Goal: Information Seeking & Learning: Find contact information

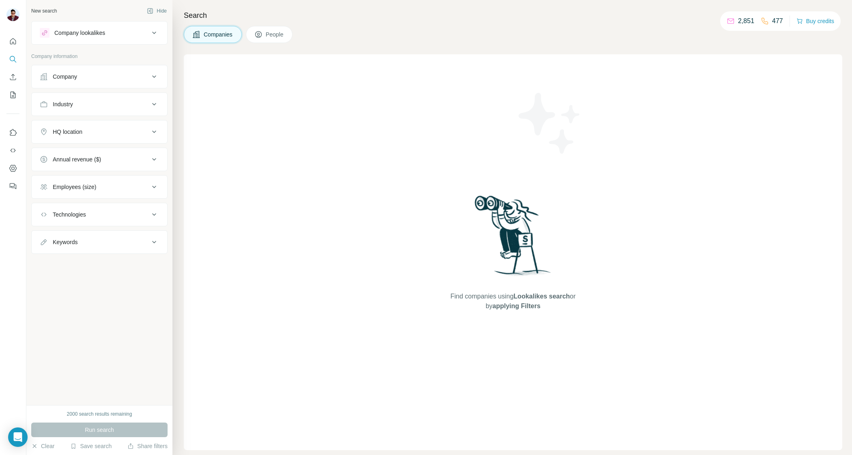
click at [73, 69] on button "Company" at bounding box center [100, 76] width 136 height 19
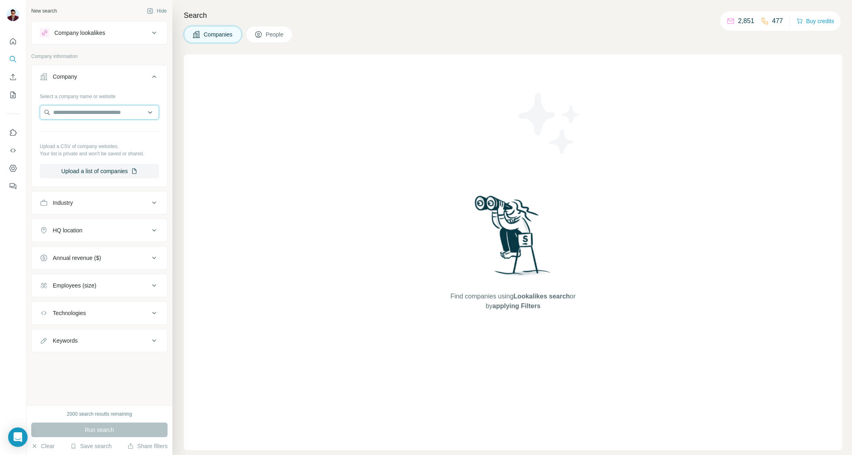
click at [82, 115] on input "text" at bounding box center [99, 112] width 119 height 15
type input "**********"
click at [252, 154] on div "Find companies using Lookalikes search or by applying Filters" at bounding box center [513, 252] width 658 height 396
click at [112, 117] on input "text" at bounding box center [99, 112] width 119 height 15
type input "**********"
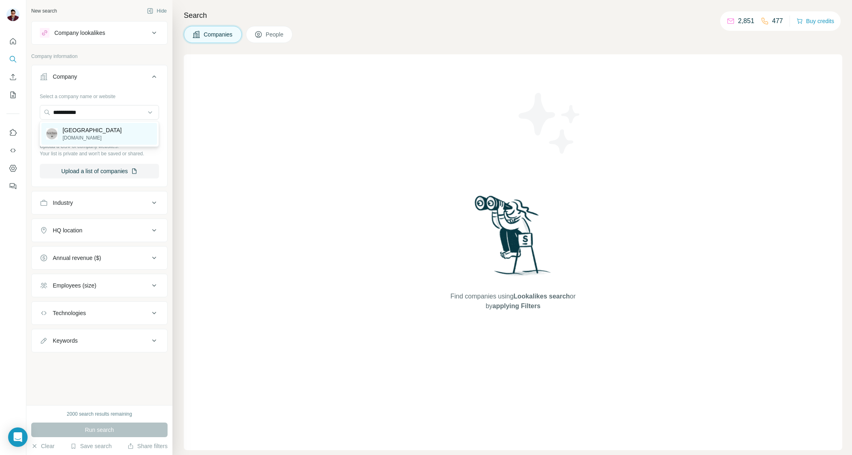
click at [82, 131] on p "[GEOGRAPHIC_DATA]" at bounding box center [91, 130] width 59 height 8
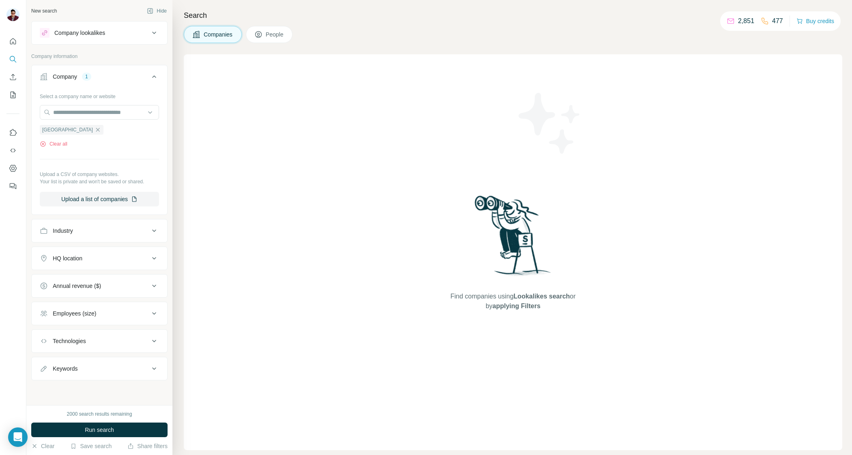
click at [273, 31] on span "People" at bounding box center [275, 34] width 19 height 8
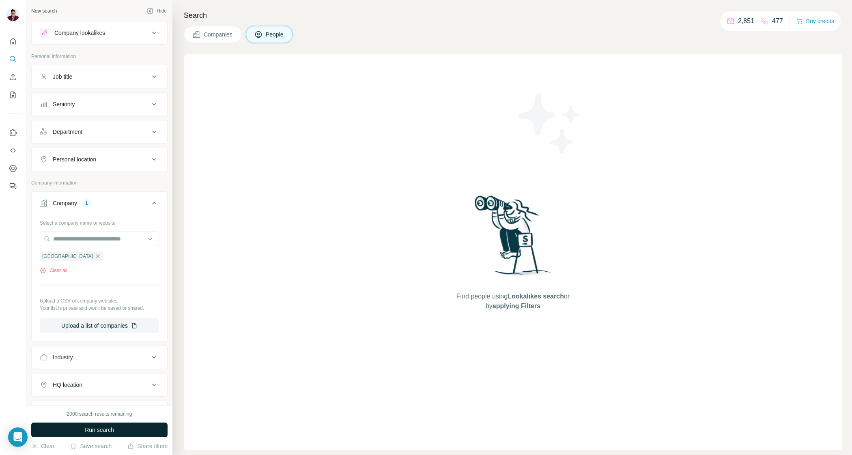
click at [79, 429] on button "Run search" at bounding box center [99, 430] width 136 height 15
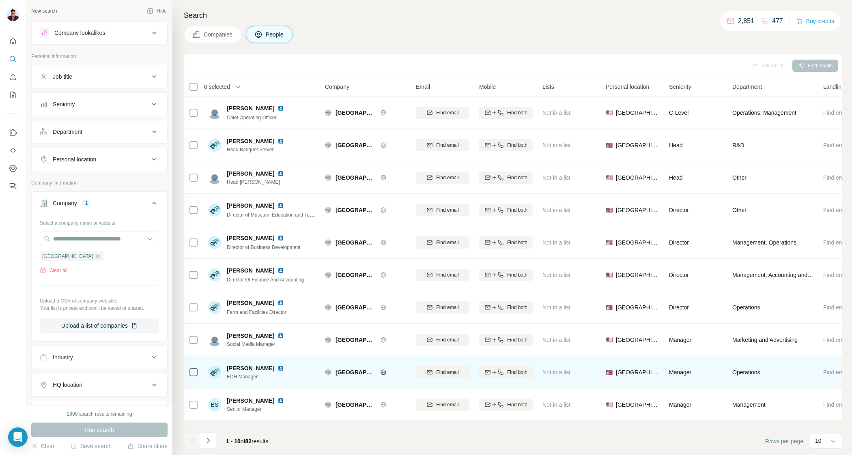
click at [244, 377] on span "FOH Manager" at bounding box center [257, 376] width 60 height 7
copy span "FOH Manager"
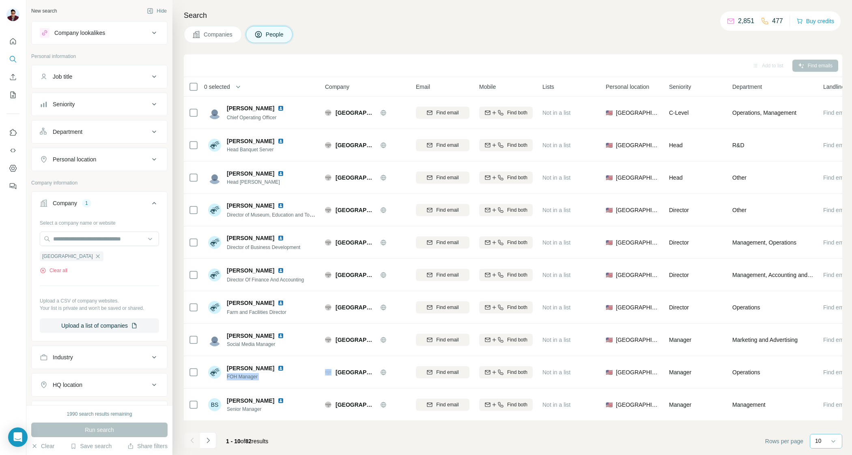
click at [822, 441] on div "10" at bounding box center [825, 441] width 20 height 8
click at [829, 377] on div "60" at bounding box center [826, 380] width 19 height 8
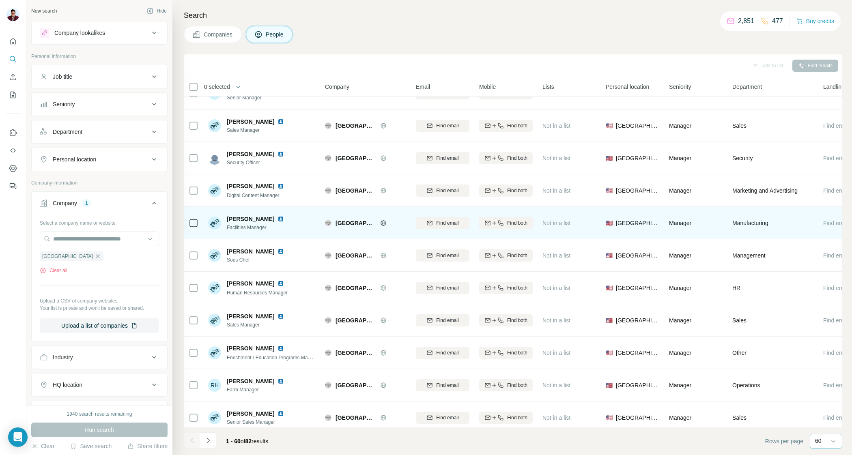
scroll to position [394, 0]
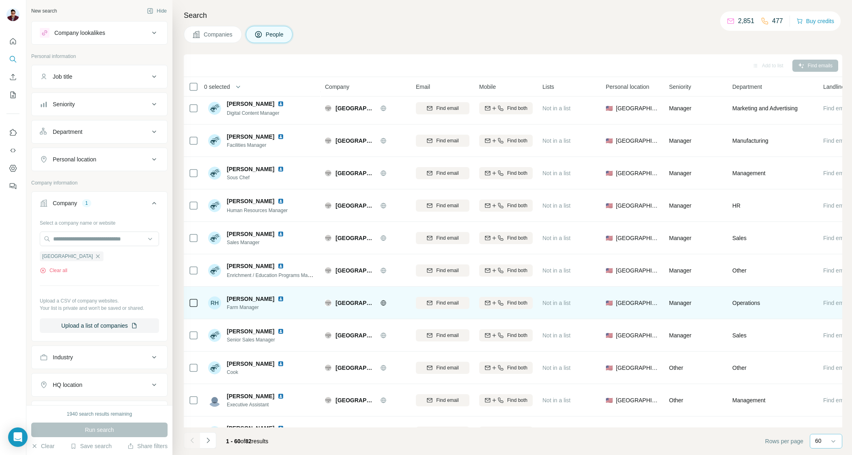
click at [240, 299] on span "[PERSON_NAME]" at bounding box center [250, 299] width 47 height 8
click at [278, 299] on img at bounding box center [281, 299] width 6 height 6
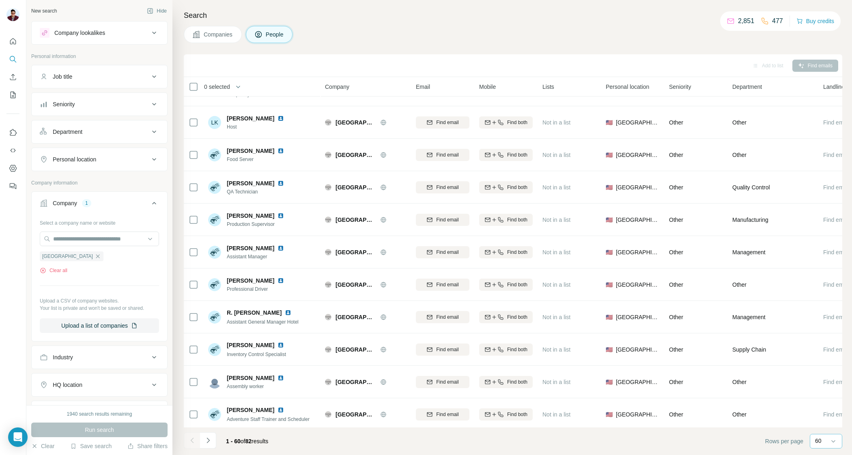
scroll to position [1621, 0]
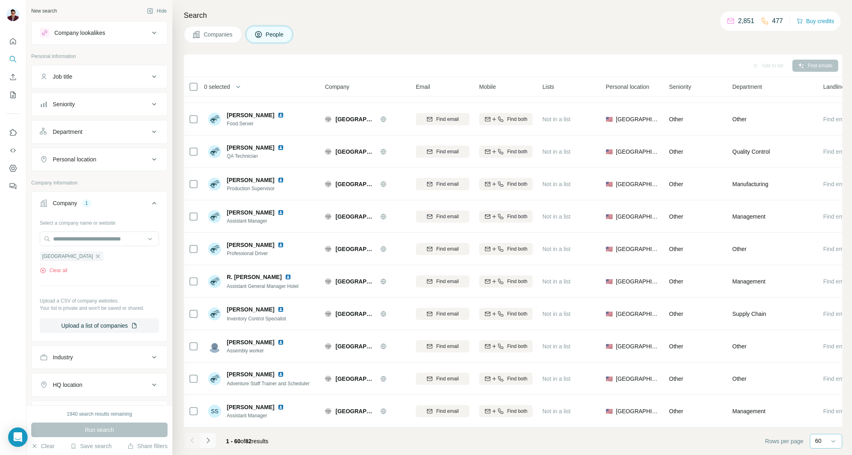
click at [204, 443] on icon "Navigate to next page" at bounding box center [208, 441] width 8 height 8
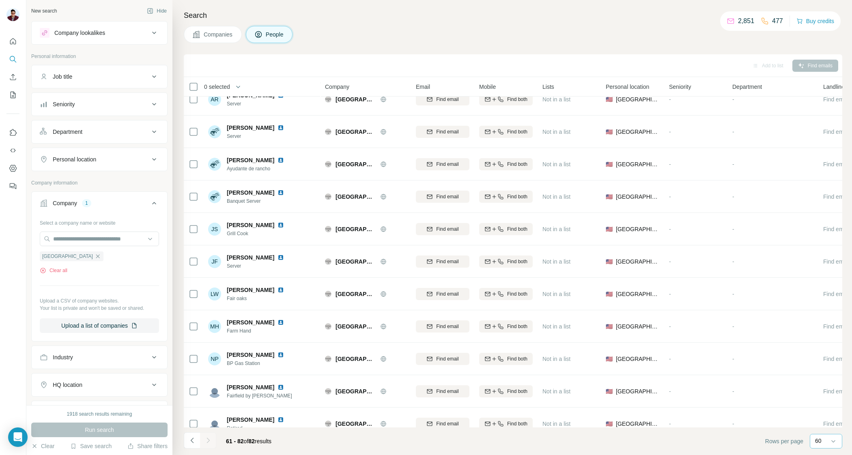
scroll to position [388, 0]
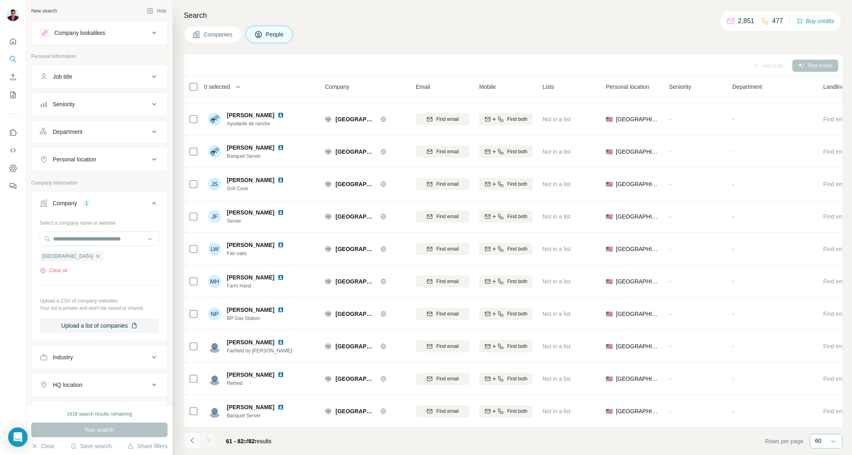
click at [194, 438] on icon "Navigate to previous page" at bounding box center [192, 441] width 8 height 8
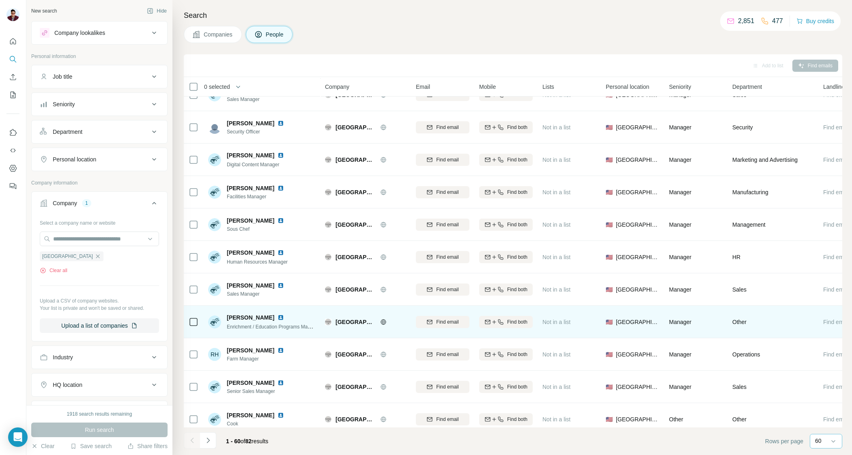
scroll to position [342, 0]
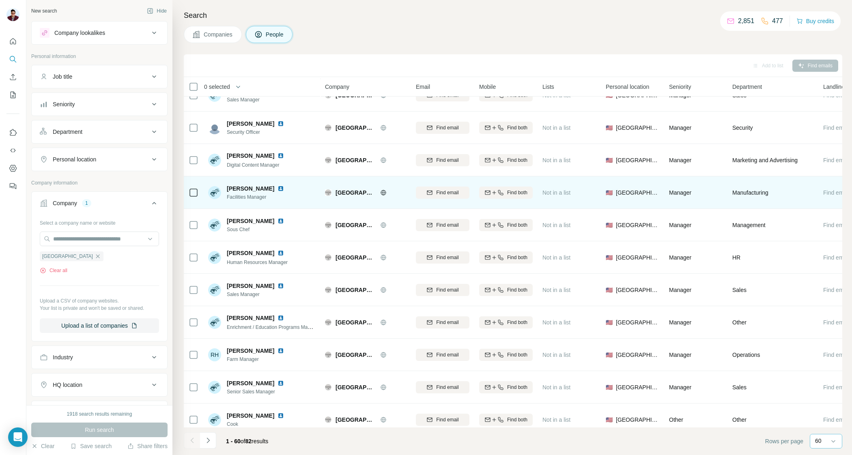
click at [278, 187] on img at bounding box center [281, 188] width 6 height 6
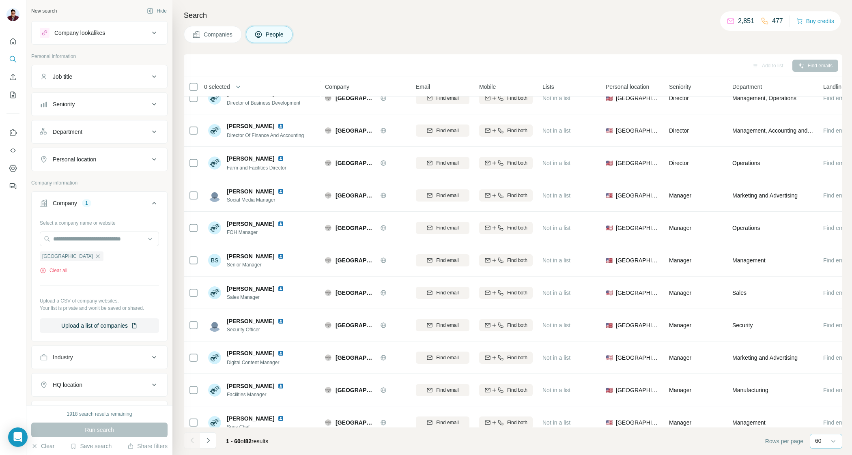
scroll to position [142, 0]
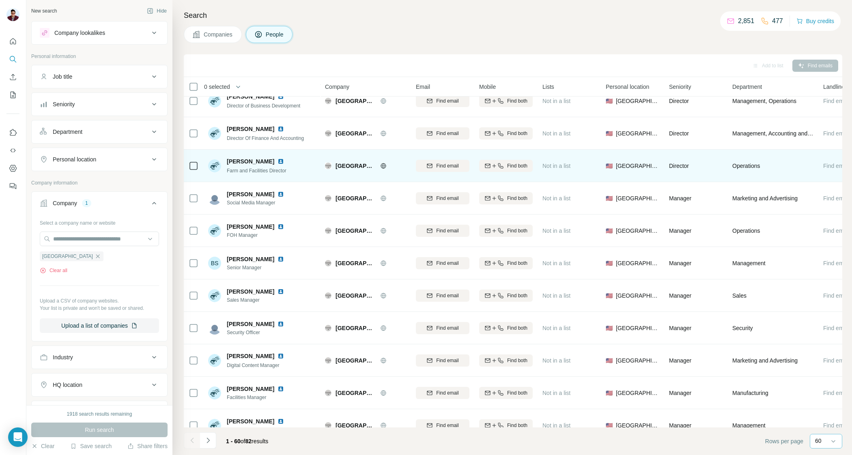
click at [284, 159] on img at bounding box center [281, 161] width 6 height 6
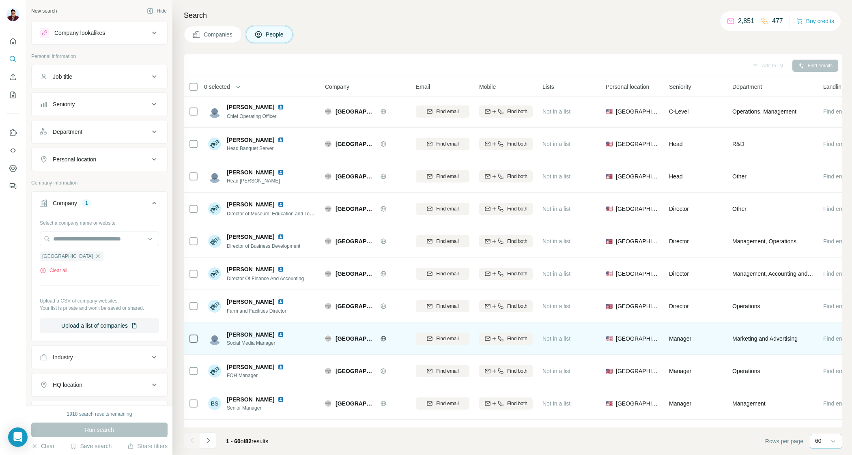
scroll to position [0, 0]
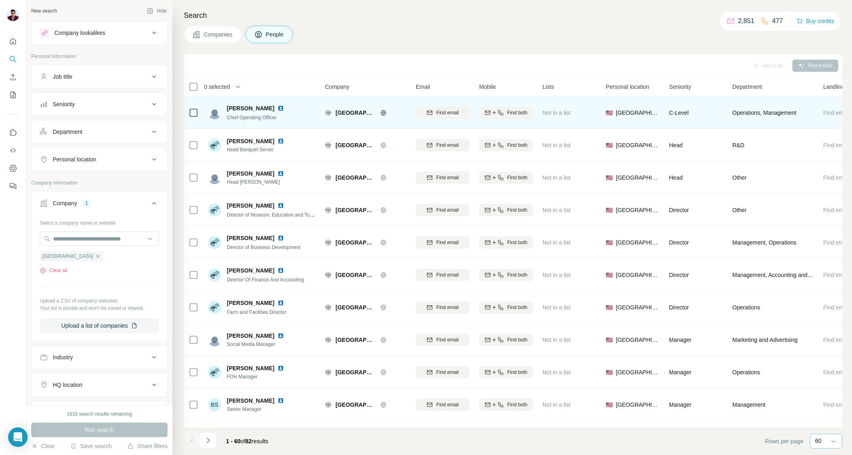
click at [278, 105] on img at bounding box center [281, 108] width 6 height 6
